Goal: Task Accomplishment & Management: Manage account settings

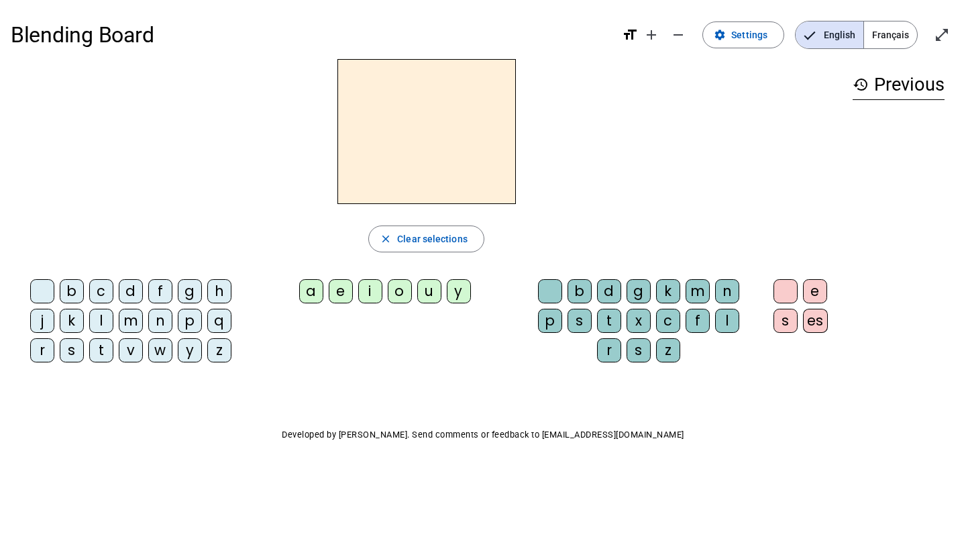
click at [68, 282] on div "b" at bounding box center [72, 291] width 24 height 24
click at [887, 31] on span "Français" at bounding box center [890, 34] width 53 height 27
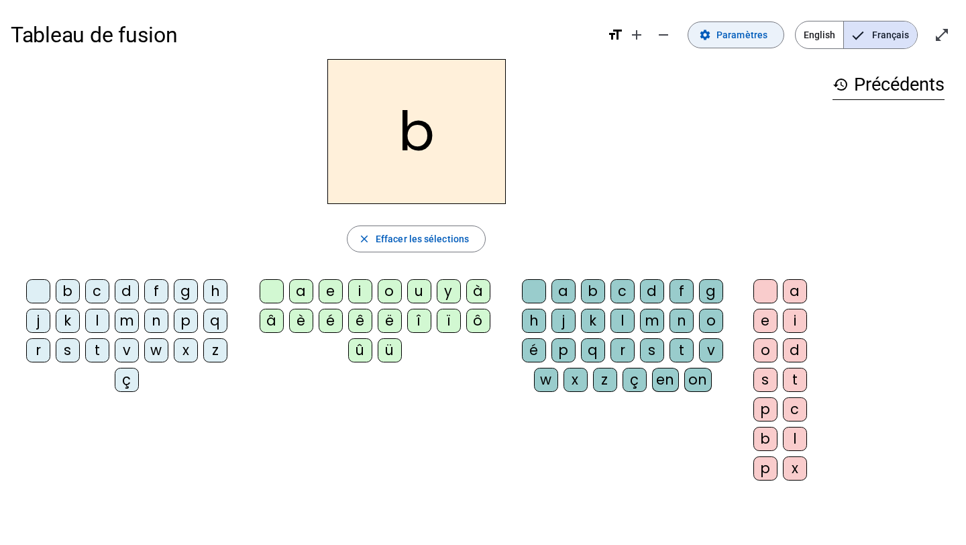
click at [767, 30] on span "Paramètres" at bounding box center [741, 35] width 51 height 16
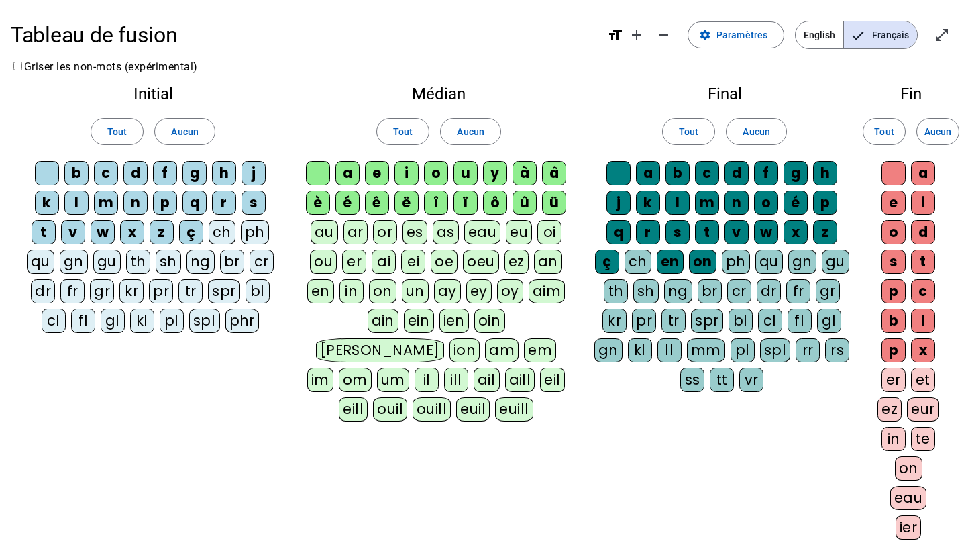
click at [109, 174] on div "c" at bounding box center [106, 173] width 24 height 24
click at [133, 171] on div "d" at bounding box center [135, 173] width 24 height 24
click at [168, 173] on div "f" at bounding box center [165, 173] width 24 height 24
click at [429, 170] on div "o" at bounding box center [436, 173] width 24 height 24
click at [407, 171] on div "i" at bounding box center [406, 173] width 24 height 24
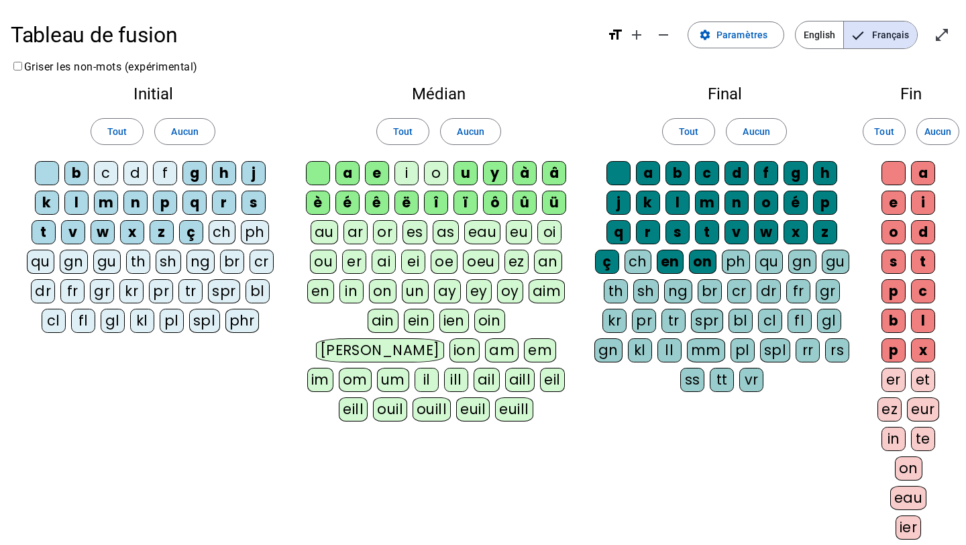
click at [459, 170] on div "u" at bounding box center [465, 173] width 24 height 24
click at [695, 168] on div "c" at bounding box center [707, 173] width 24 height 24
click at [705, 198] on div "m" at bounding box center [707, 202] width 24 height 24
click at [894, 197] on div "e" at bounding box center [893, 202] width 24 height 24
click at [735, 29] on span "Paramètres" at bounding box center [741, 35] width 51 height 16
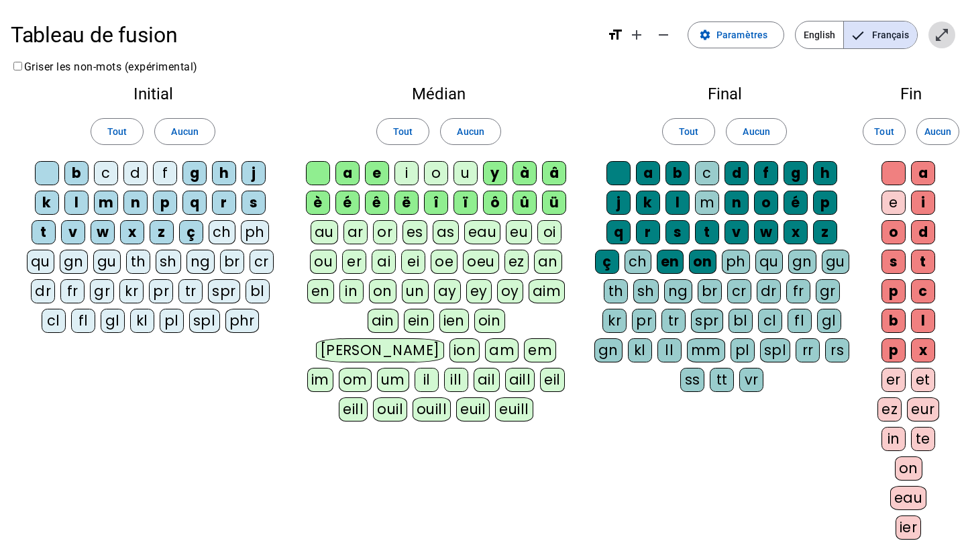
click at [936, 27] on mat-icon "open_in_full" at bounding box center [942, 35] width 16 height 16
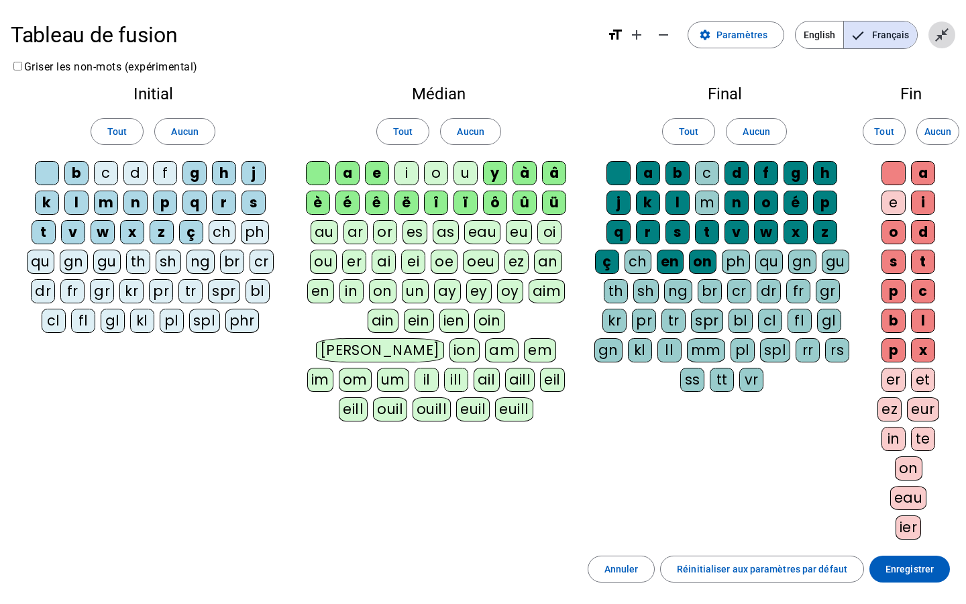
click at [943, 33] on mat-icon "close_fullscreen" at bounding box center [942, 35] width 16 height 16
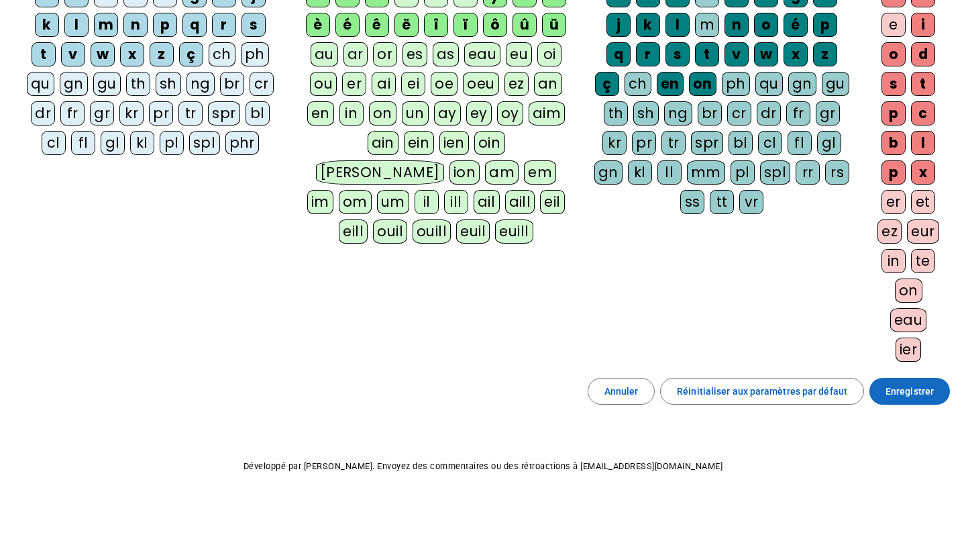
click at [894, 389] on span "Enregistrer" at bounding box center [909, 391] width 48 height 16
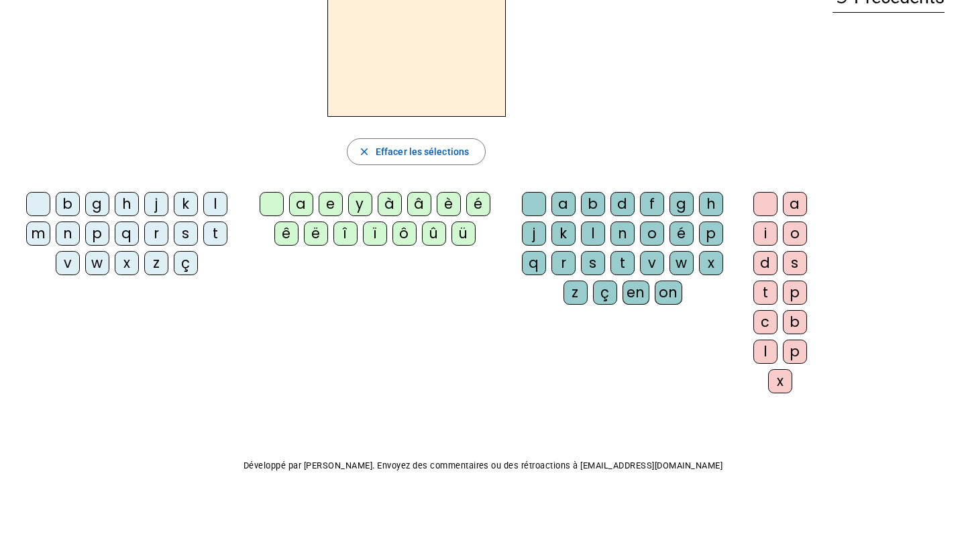
scroll to position [87, 0]
click at [184, 211] on div "k" at bounding box center [186, 204] width 24 height 24
click at [368, 202] on div "y" at bounding box center [360, 204] width 24 height 24
click at [214, 227] on div "t" at bounding box center [215, 234] width 24 height 24
click at [557, 260] on div "r" at bounding box center [563, 264] width 24 height 24
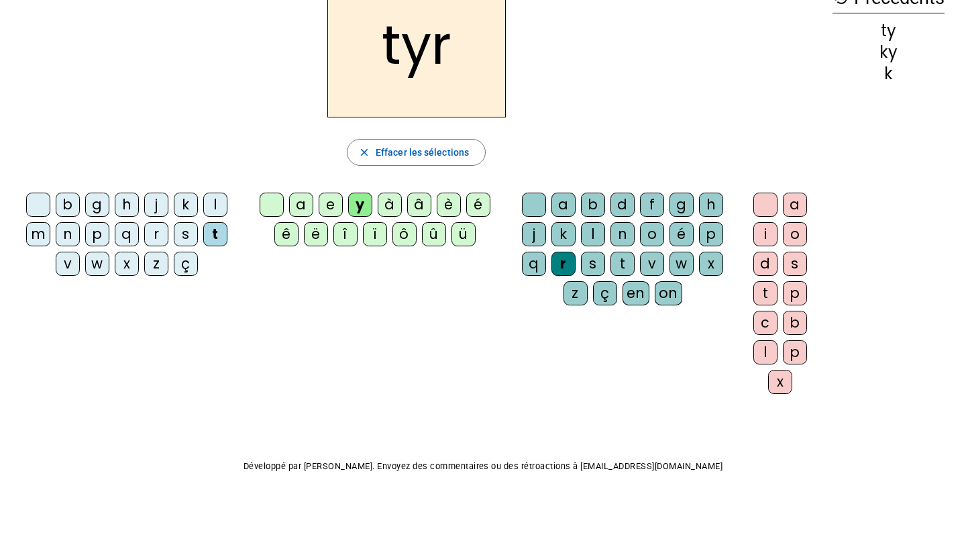
click at [533, 268] on div "q" at bounding box center [534, 264] width 24 height 24
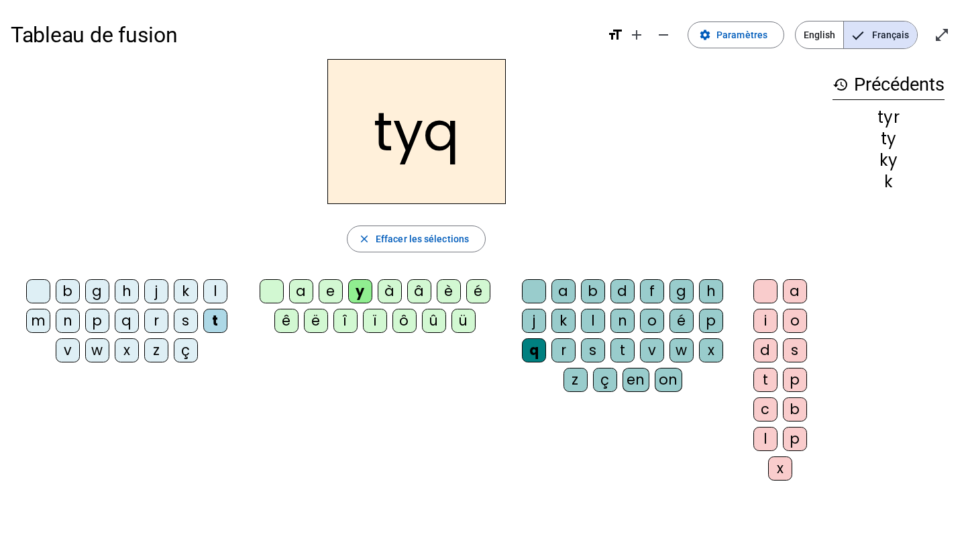
click at [790, 285] on div "a" at bounding box center [795, 291] width 24 height 24
